Goal: Navigation & Orientation: Find specific page/section

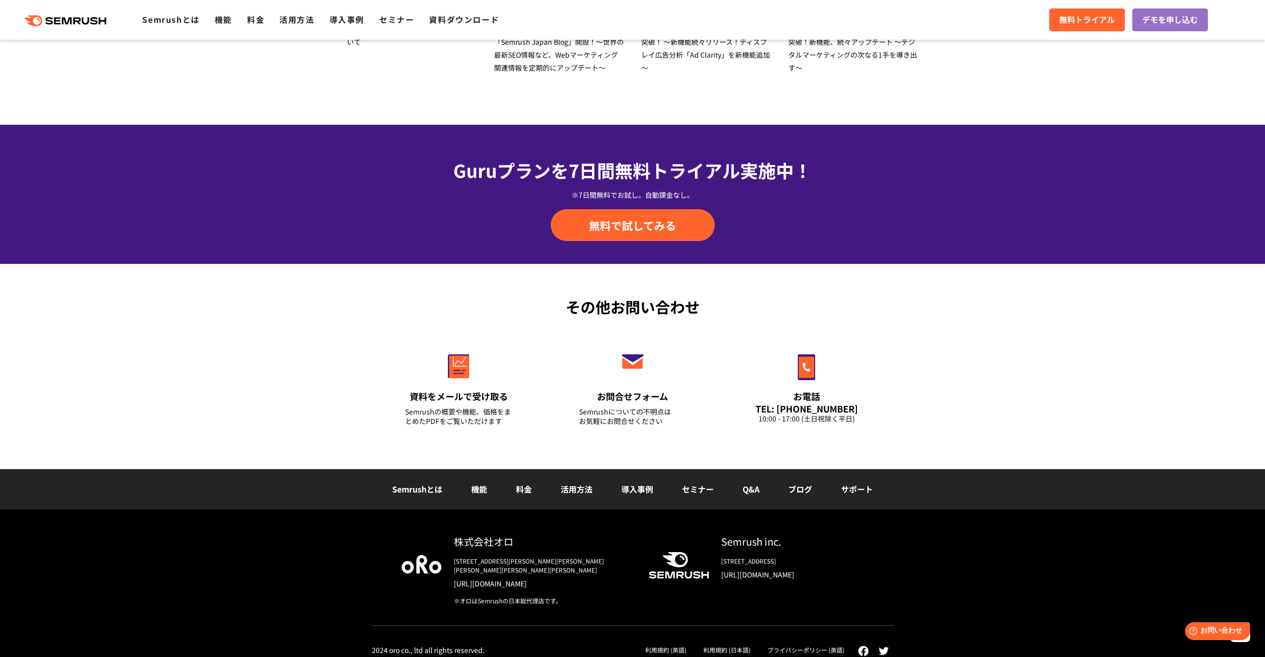
click at [736, 646] on link "利用規約 (日本語)" at bounding box center [726, 650] width 47 height 8
